Goal: Find specific page/section: Find specific page/section

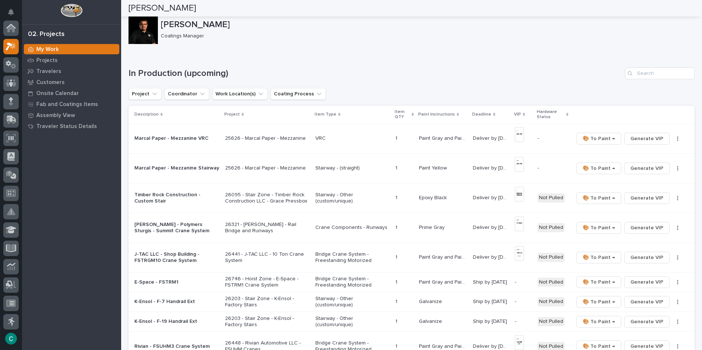
scroll to position [18, 0]
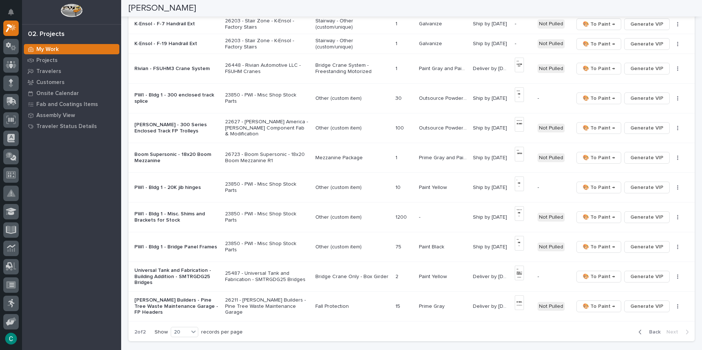
click at [282, 158] on p "26723 - Boom Supersonic - 18x20 Boom Mezzanine R1" at bounding box center [267, 158] width 84 height 12
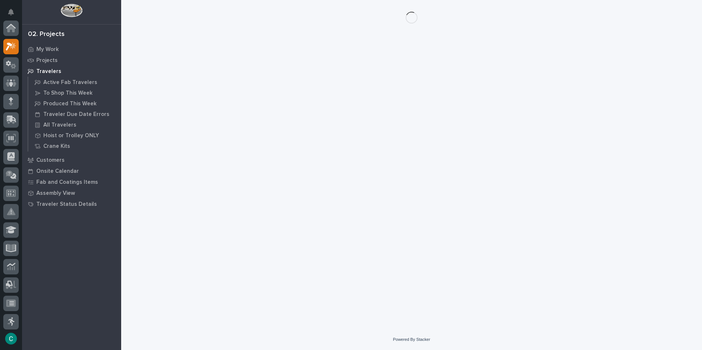
scroll to position [18, 0]
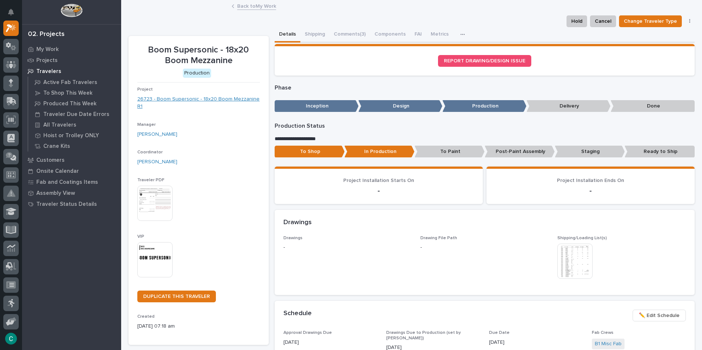
click at [187, 100] on link "26723 - Boom Supersonic - 18x20 Boom Mezzanine R1" at bounding box center [198, 103] width 123 height 15
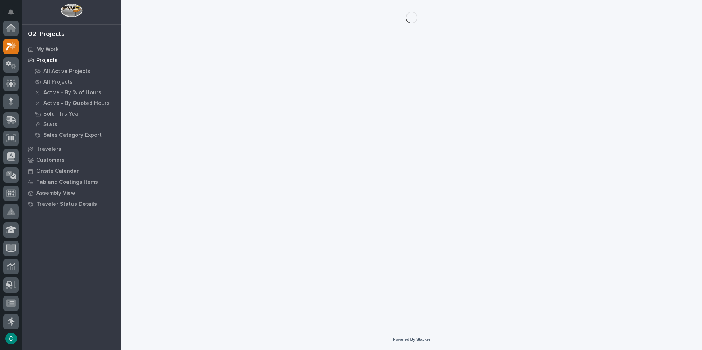
scroll to position [18, 0]
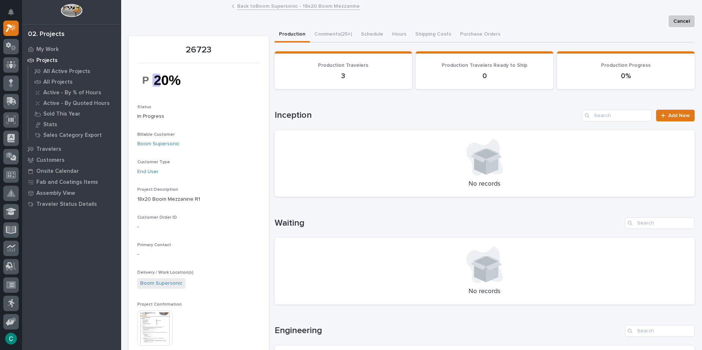
click at [160, 332] on img at bounding box center [154, 328] width 35 height 35
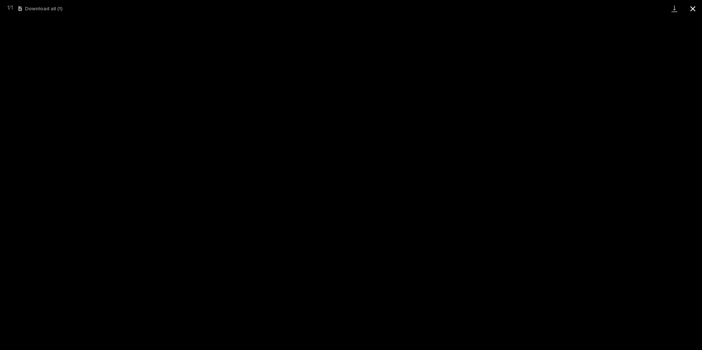
click at [696, 7] on button "Close gallery" at bounding box center [693, 8] width 18 height 17
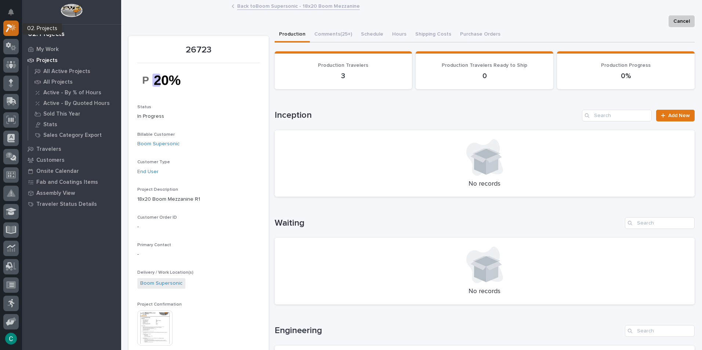
click at [17, 30] on div at bounding box center [10, 28] width 15 height 15
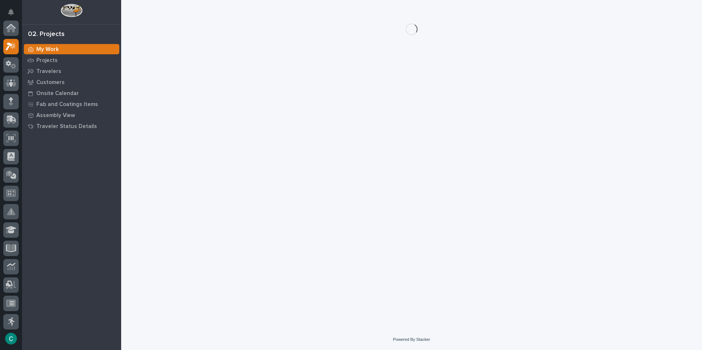
scroll to position [18, 0]
